Goal: Transaction & Acquisition: Register for event/course

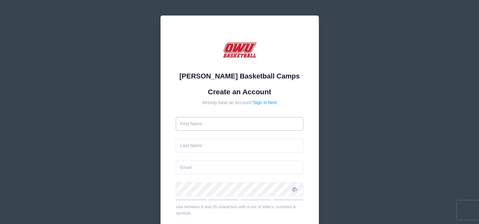
click at [186, 125] on input "text" at bounding box center [240, 124] width 128 height 14
type input "Glenn E"
type input "Schembechler III"
type input "[EMAIL_ADDRESS][DOMAIN_NAME]"
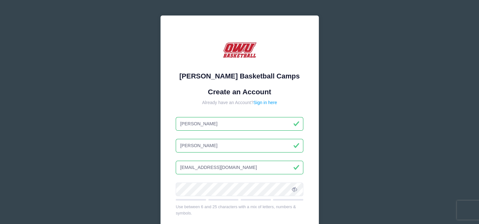
scroll to position [47, 0]
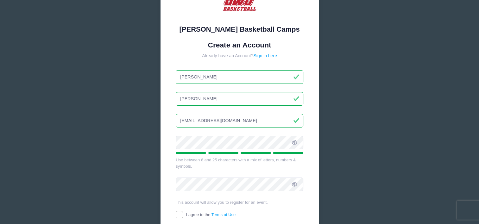
click at [295, 142] on icon at bounding box center [294, 142] width 5 height 5
click at [179, 212] on input "I agree to the Terms of Use" at bounding box center [179, 214] width 7 height 7
checkbox input "true"
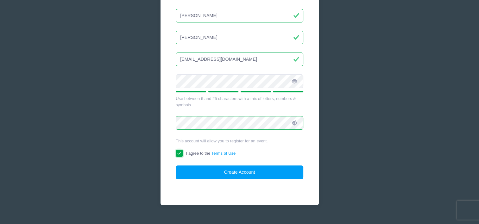
scroll to position [119, 0]
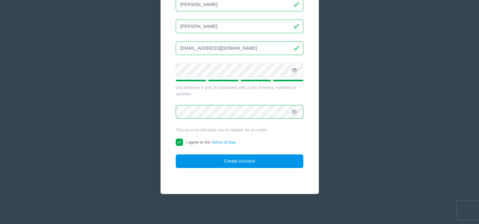
click at [240, 159] on button "Create Account" at bounding box center [240, 162] width 128 height 14
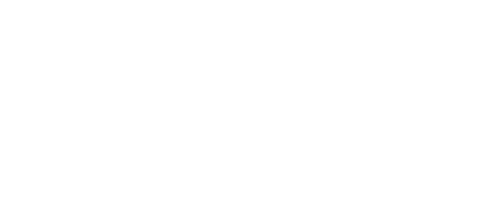
select select
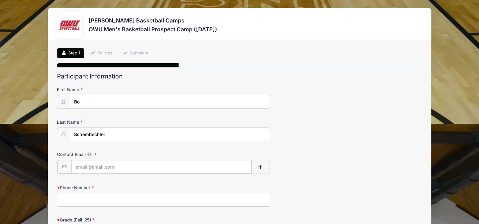
click at [81, 165] on input "Contact Email" at bounding box center [161, 167] width 181 height 14
type input "[EMAIL_ADDRESS][DOMAIN_NAME]"
type input "6149062583"
type input "[STREET_ADDRESS]"
type input "Columbus"
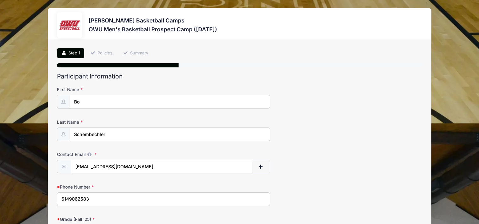
select select "OH"
type input "43220"
click at [94, 200] on input "6149062583" at bounding box center [163, 200] width 213 height 14
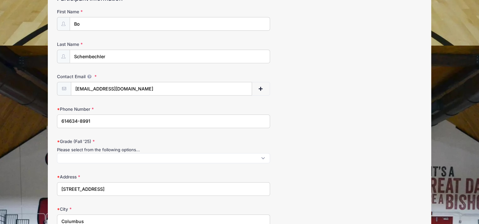
scroll to position [106, 0]
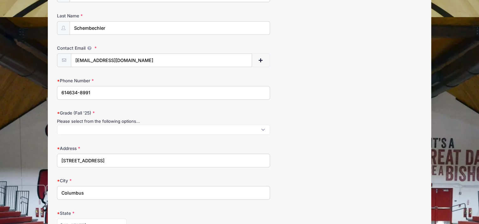
type input "614634-8991"
click at [73, 128] on span at bounding box center [163, 130] width 213 height 10
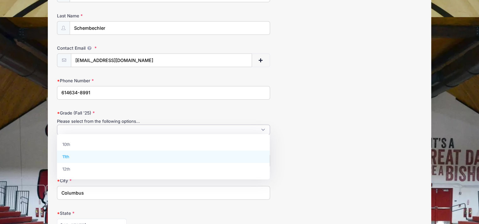
select select "11th"
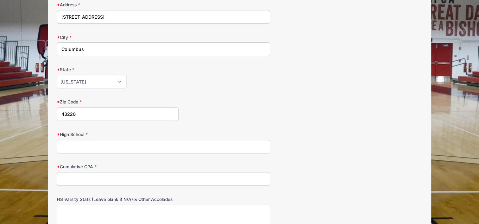
scroll to position [269, 0]
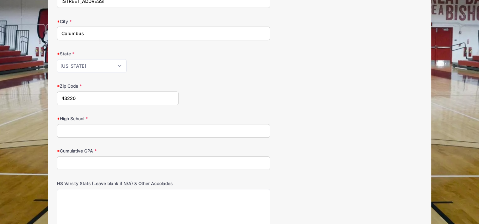
click at [61, 133] on input "High School" at bounding box center [163, 131] width 213 height 14
type input "[GEOGRAPHIC_DATA]"
click at [63, 162] on input "Cumulative GPA" at bounding box center [163, 163] width 213 height 14
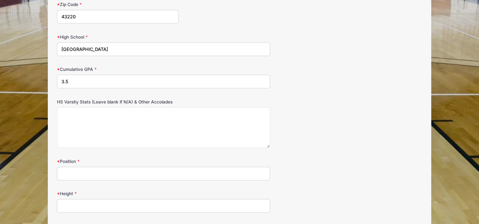
scroll to position [354, 0]
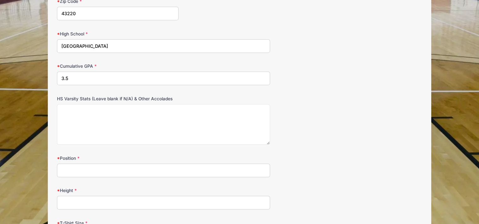
type input "3.5"
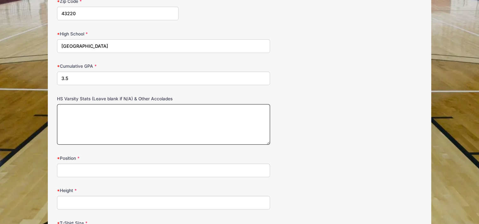
click at [82, 114] on textarea "HS Varsity Stats (Leave blank if N/A) & Other Accolades" at bounding box center [163, 124] width 213 height 41
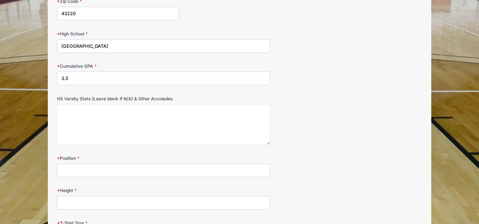
click at [68, 169] on input "Position" at bounding box center [163, 171] width 213 height 14
type input "2,3,4"
click at [63, 199] on input "Height" at bounding box center [163, 203] width 213 height 14
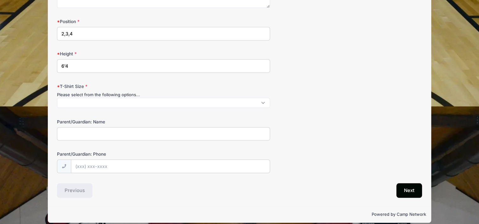
scroll to position [491, 0]
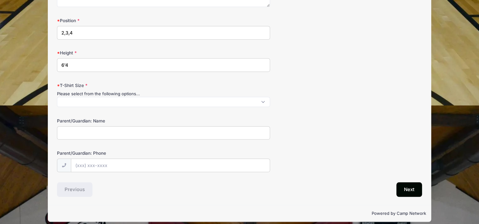
type input "6'4"
click at [80, 102] on span at bounding box center [163, 102] width 213 height 10
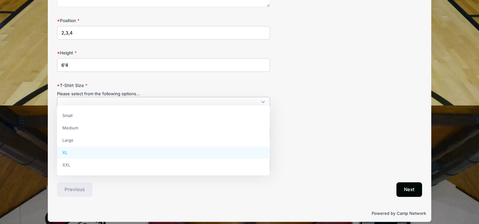
select select "XL"
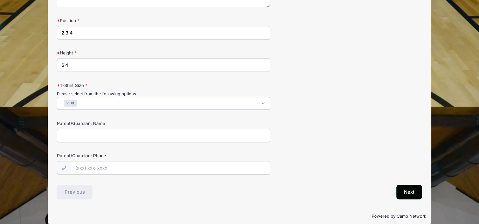
click at [68, 136] on input "Parent/Guardian: Name" at bounding box center [163, 136] width 213 height 14
type input "[PERSON_NAME] and [PERSON_NAME]"
click at [81, 168] on input "Parent/Guardian: Phone" at bounding box center [170, 169] width 199 height 14
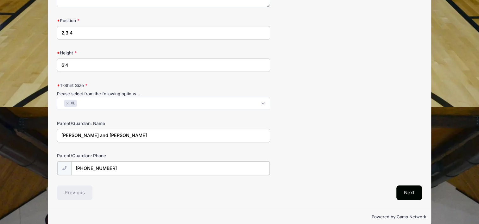
type input "[PHONE_NUMBER]"
click at [409, 189] on button "Next" at bounding box center [410, 192] width 26 height 15
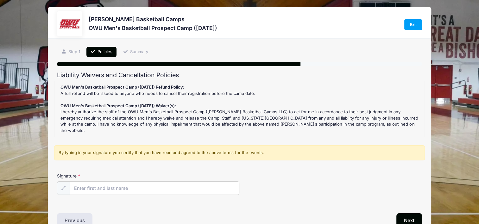
scroll to position [0, 0]
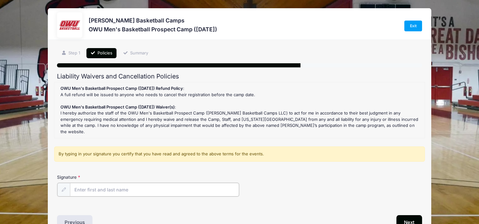
click at [74, 183] on input "Signature" at bounding box center [154, 190] width 169 height 14
type input "B"
type input "[PERSON_NAME]"
click at [407, 215] on button "Next" at bounding box center [410, 222] width 26 height 15
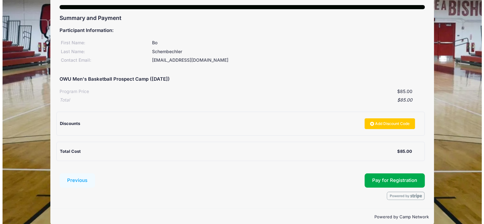
scroll to position [67, 0]
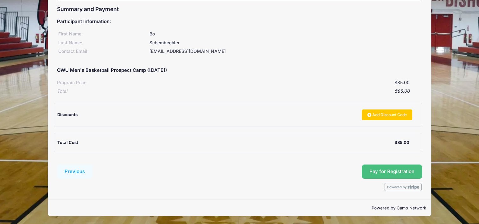
click at [387, 171] on button "Pay for Registration" at bounding box center [392, 172] width 60 height 15
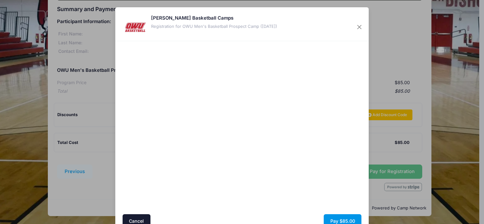
click at [337, 217] on button "Pay $85.00" at bounding box center [343, 221] width 38 height 14
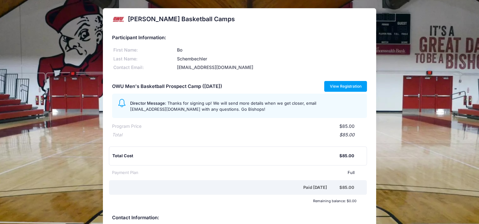
click at [344, 86] on link "View Registration" at bounding box center [345, 86] width 43 height 11
